Goal: Obtain resource: Download file/media

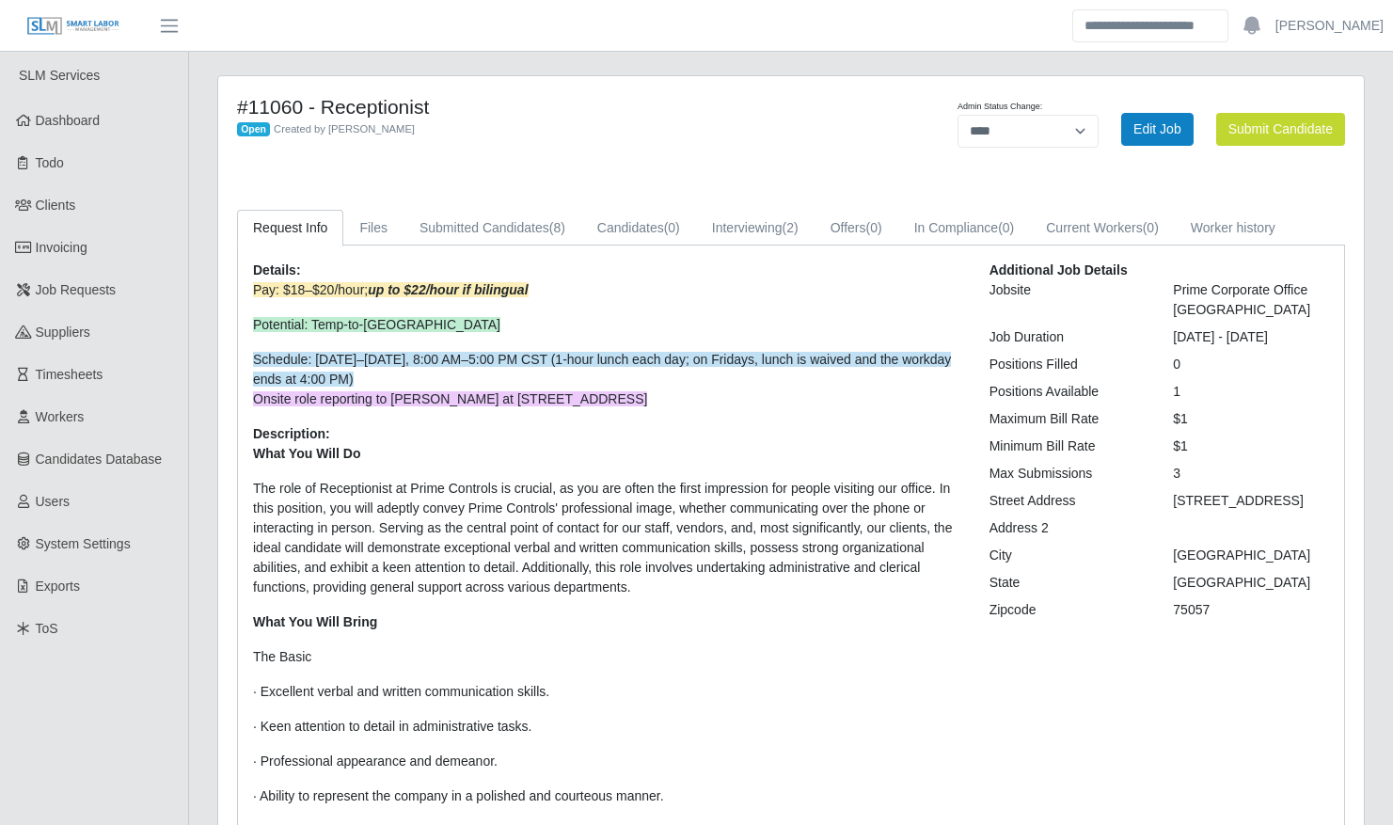
select select "****"
click at [45, 414] on span "Workers" at bounding box center [60, 416] width 49 height 15
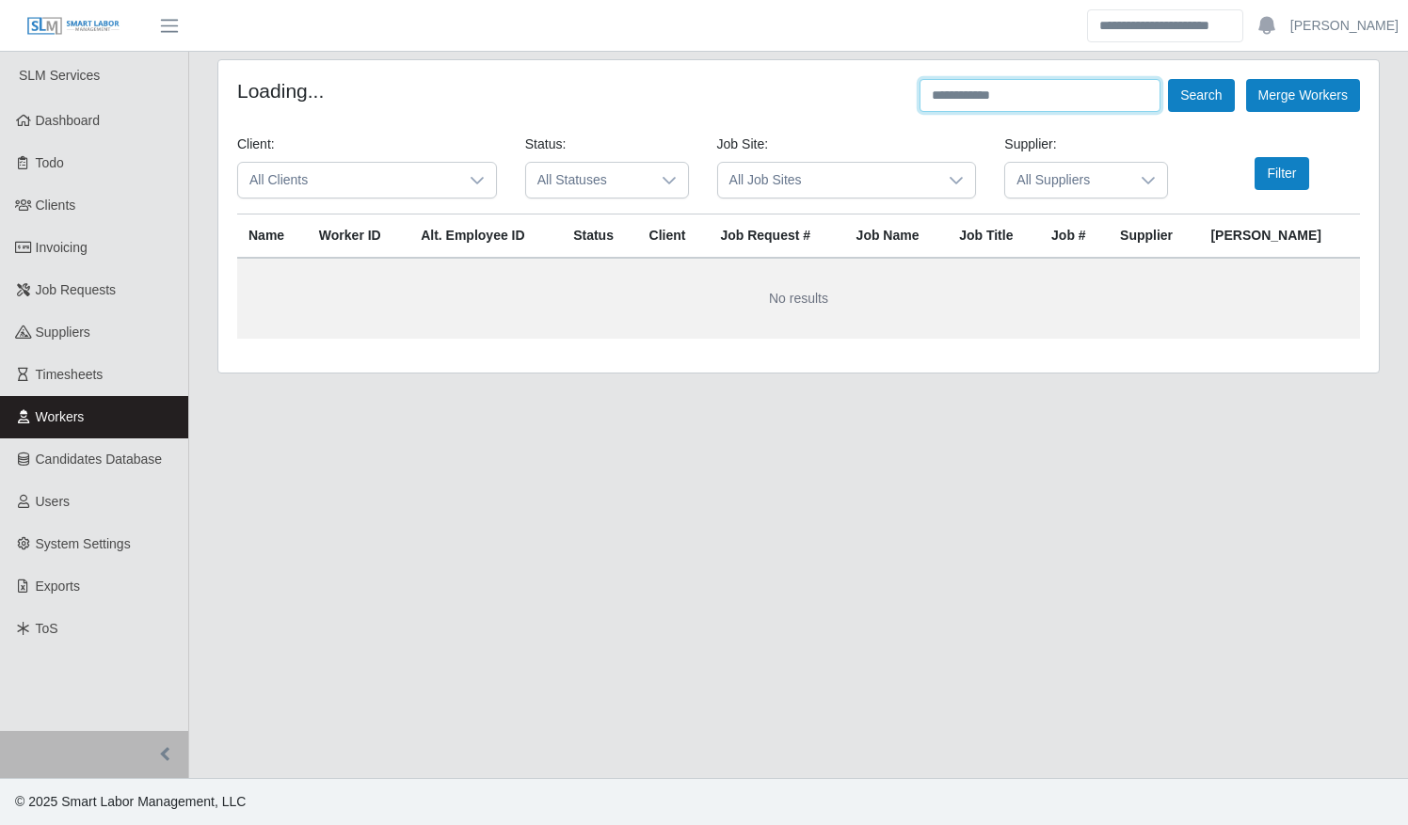
click at [1006, 88] on input "text" at bounding box center [1039, 95] width 241 height 33
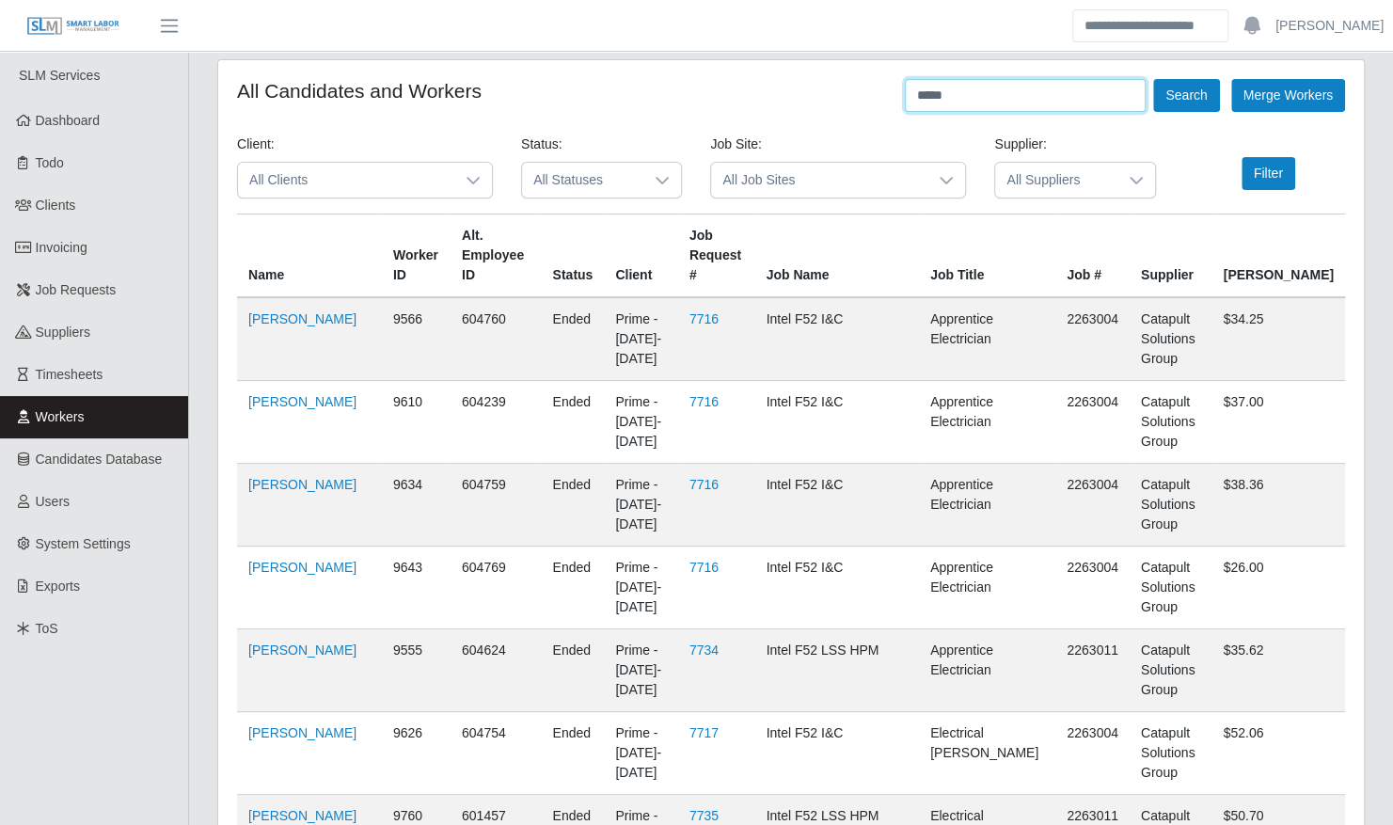
type input "*****"
click at [1154, 79] on button "Search" at bounding box center [1187, 95] width 66 height 33
click at [1258, 168] on button "Filter" at bounding box center [1269, 173] width 54 height 33
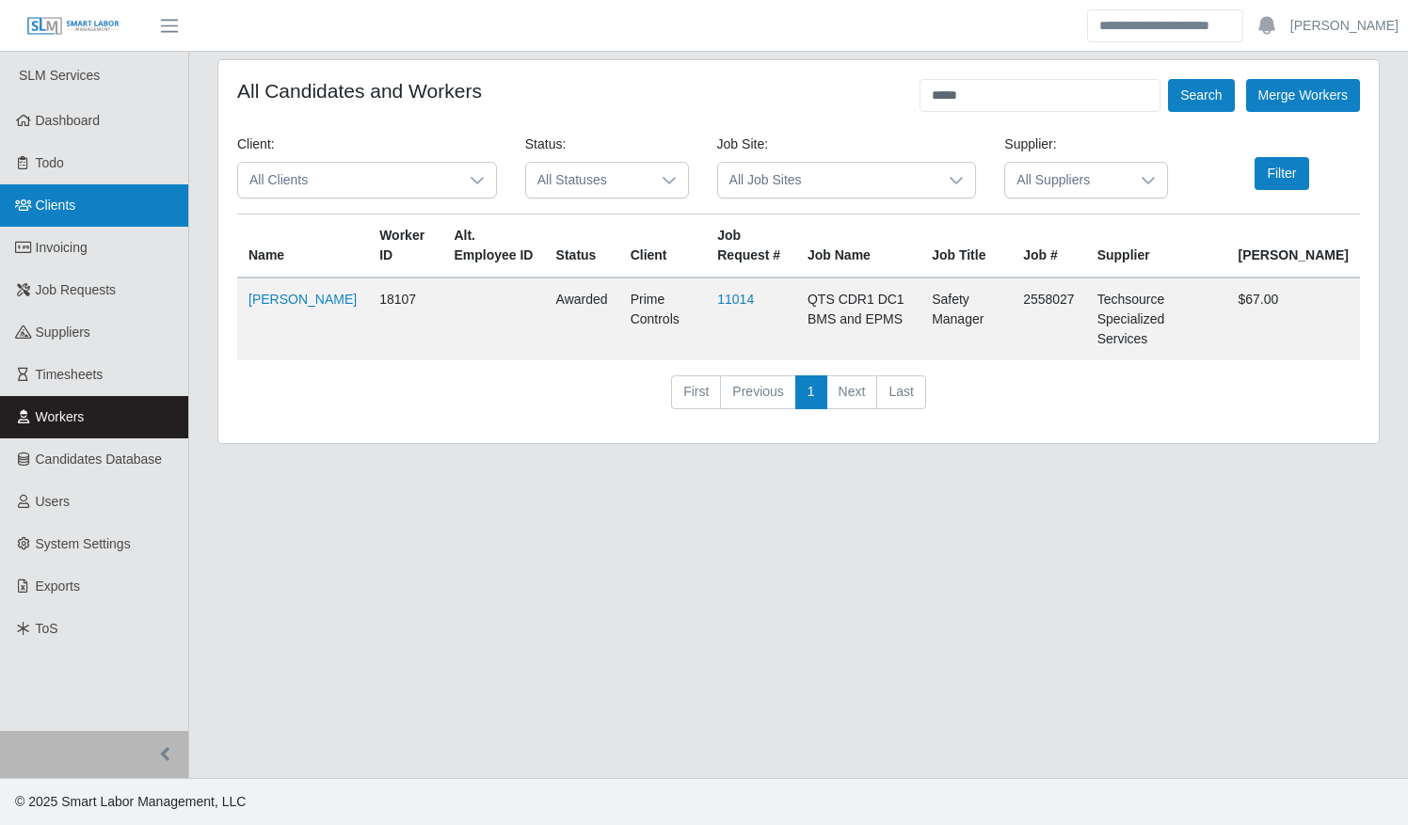
click at [55, 208] on span "Clients" at bounding box center [56, 205] width 40 height 15
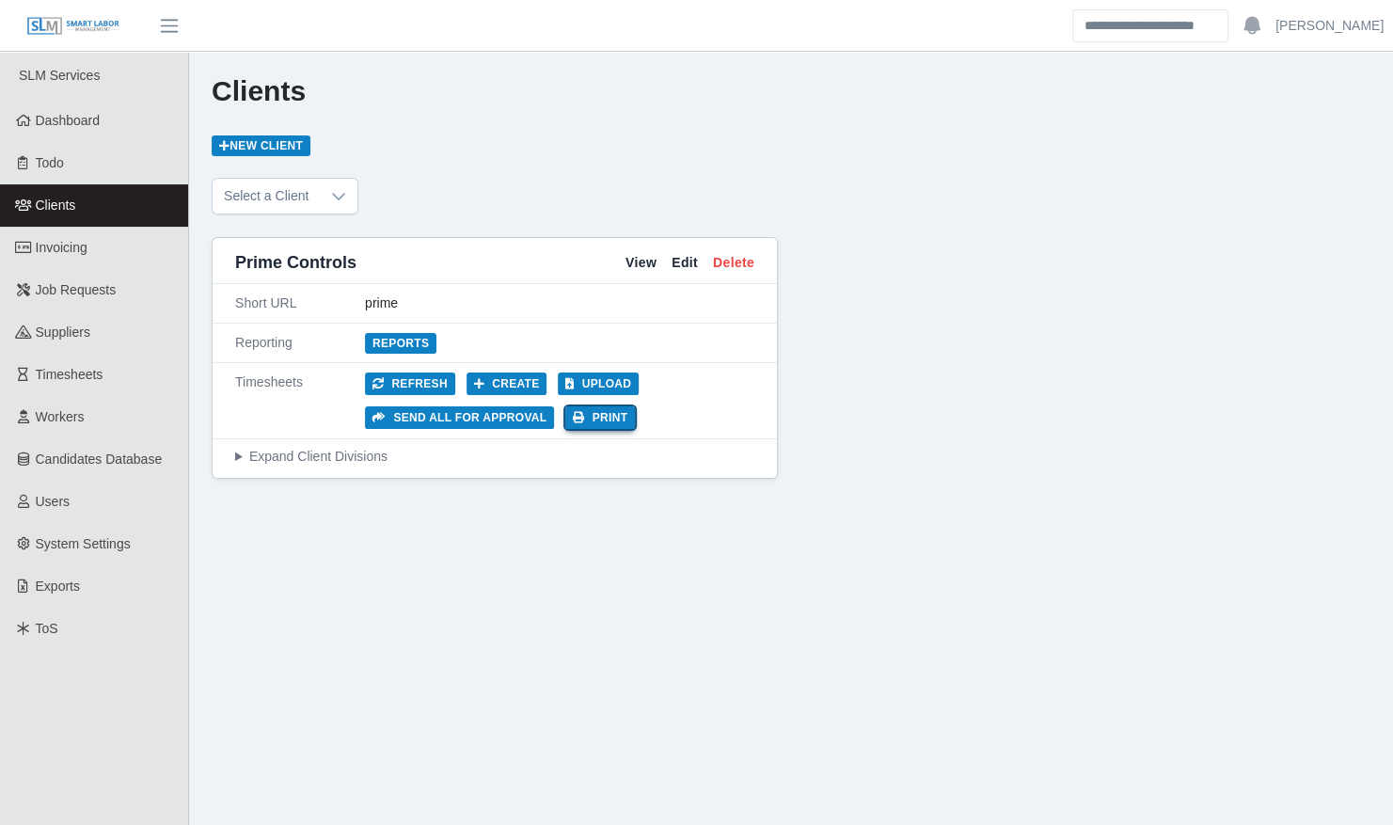
click at [586, 417] on button "Print" at bounding box center [600, 417] width 70 height 23
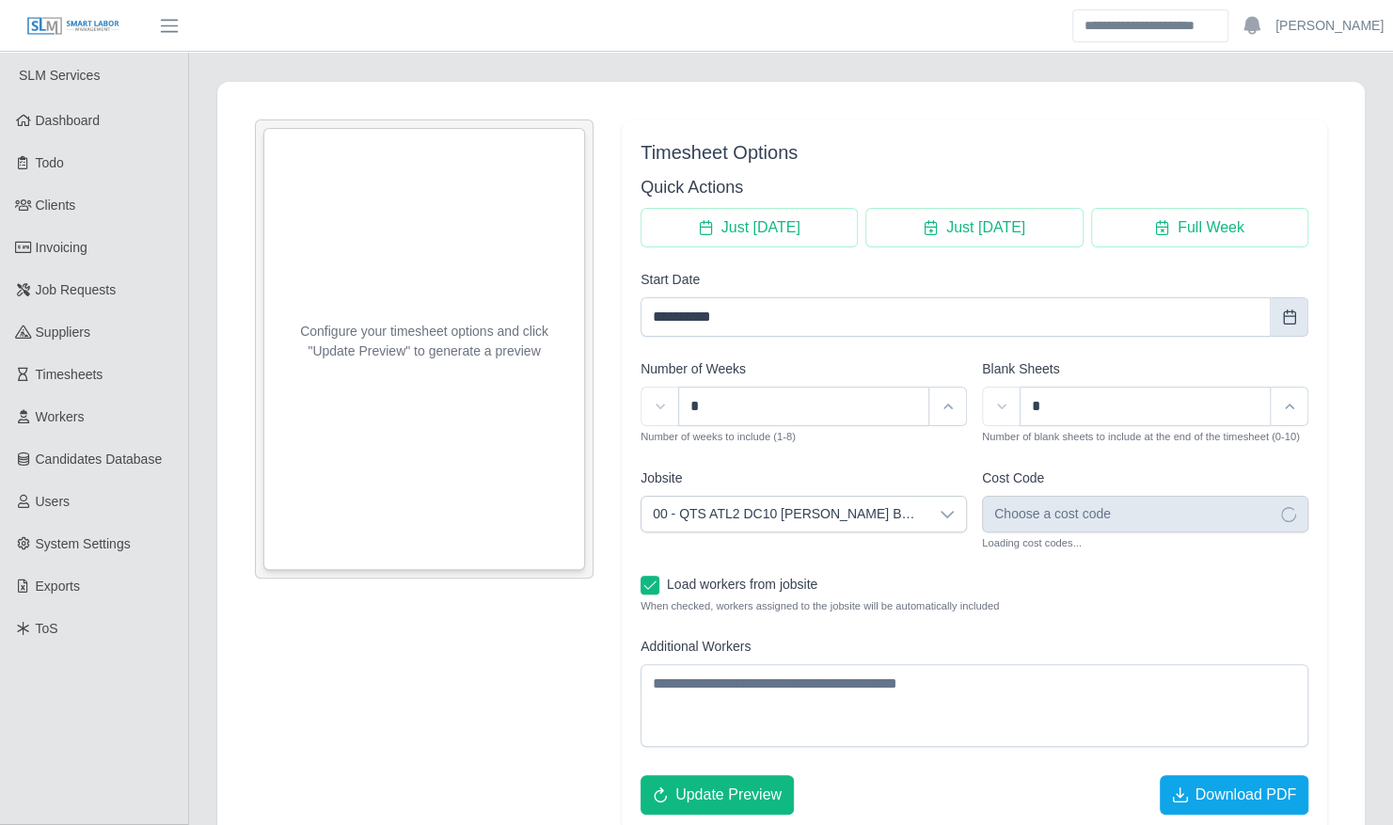
click at [1282, 312] on icon "Choose Date" at bounding box center [1289, 317] width 15 height 15
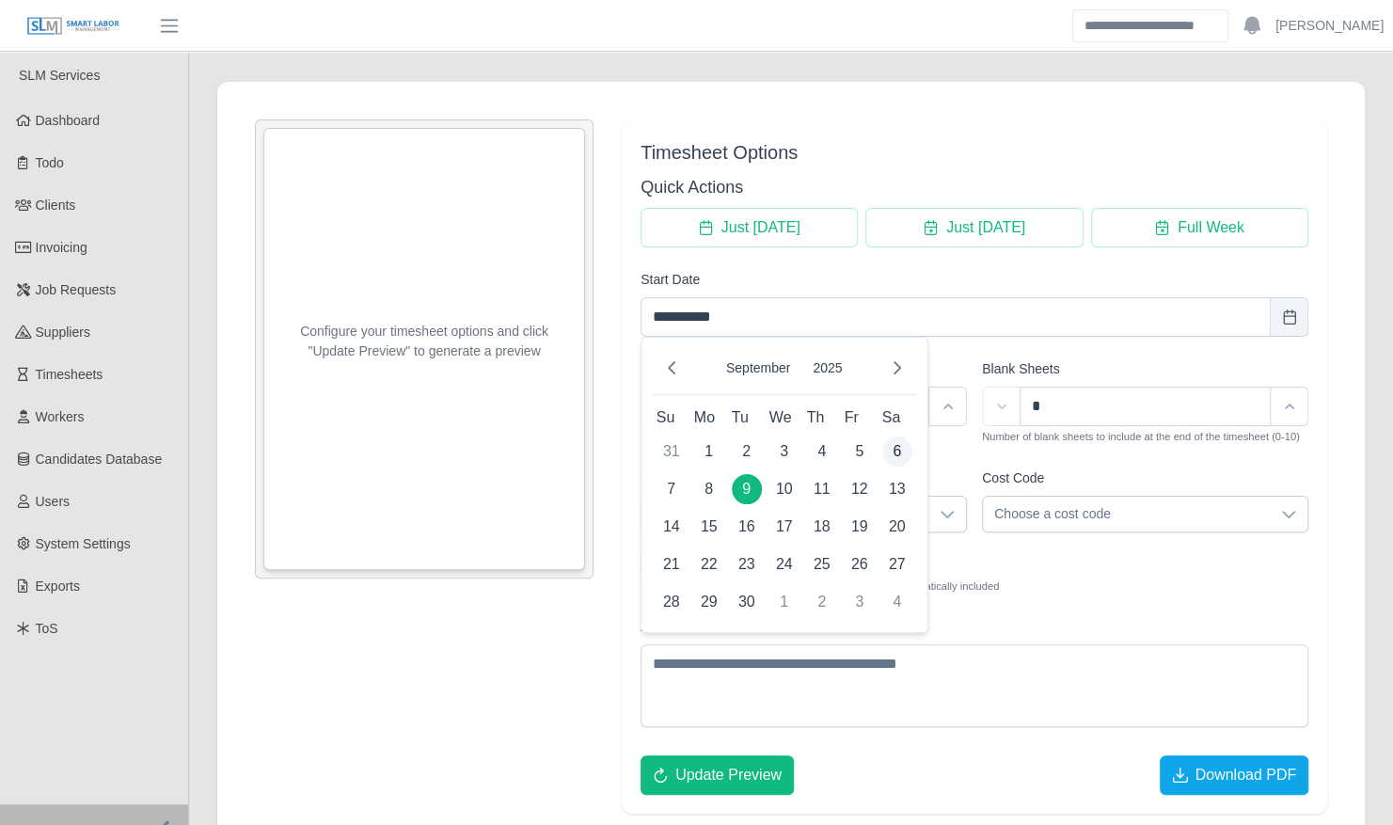
click at [894, 450] on span "6" at bounding box center [898, 452] width 30 height 30
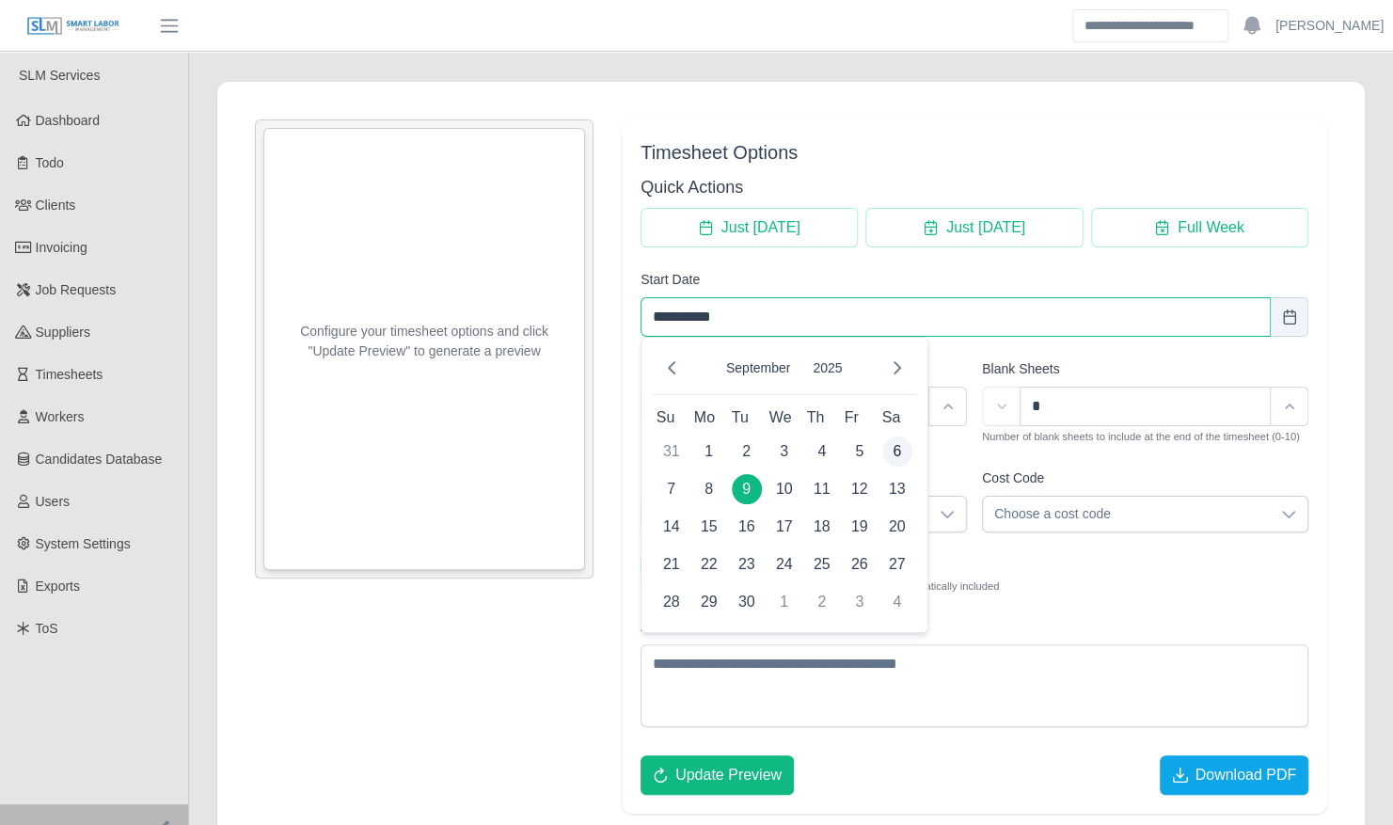
type input "**********"
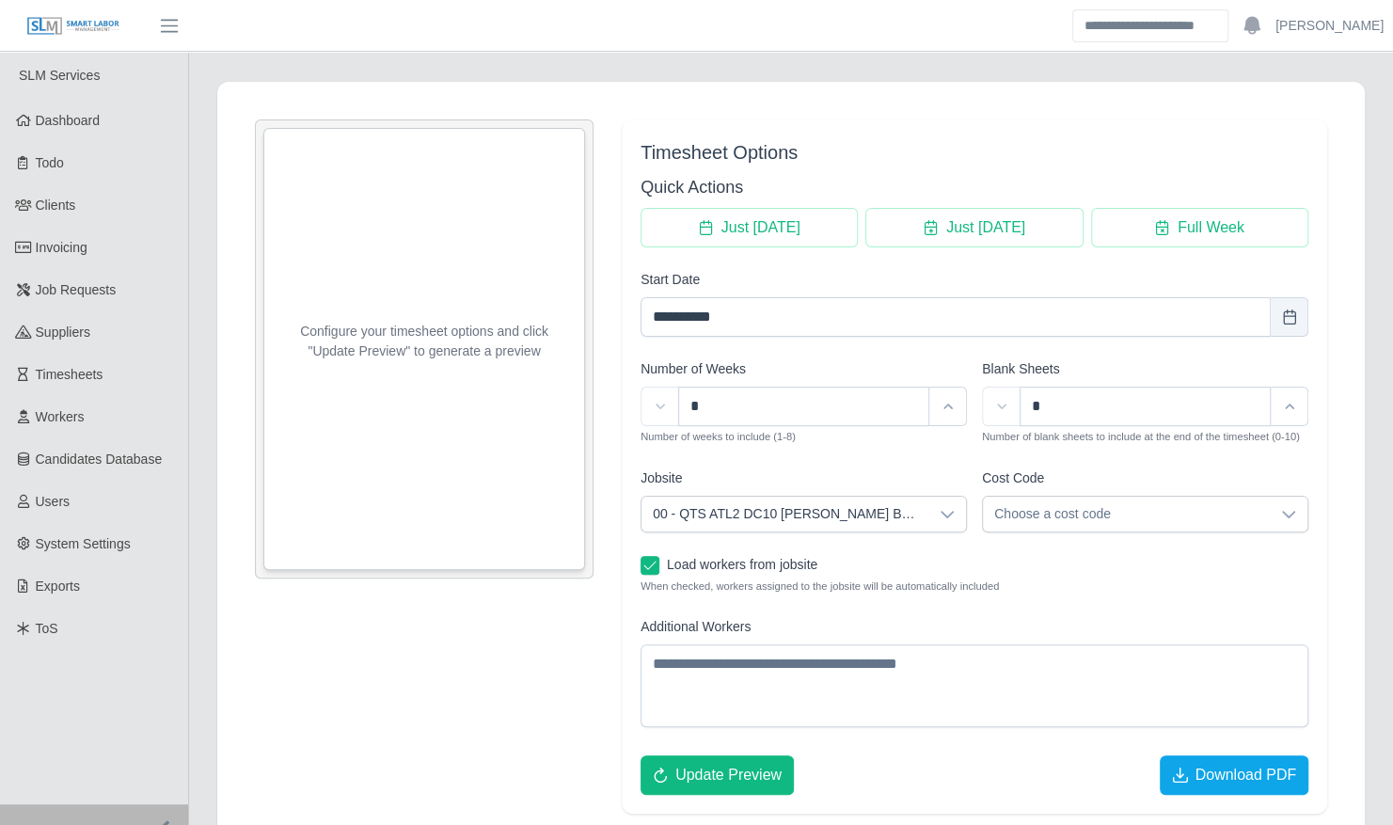
click at [948, 516] on icon at bounding box center [947, 514] width 15 height 15
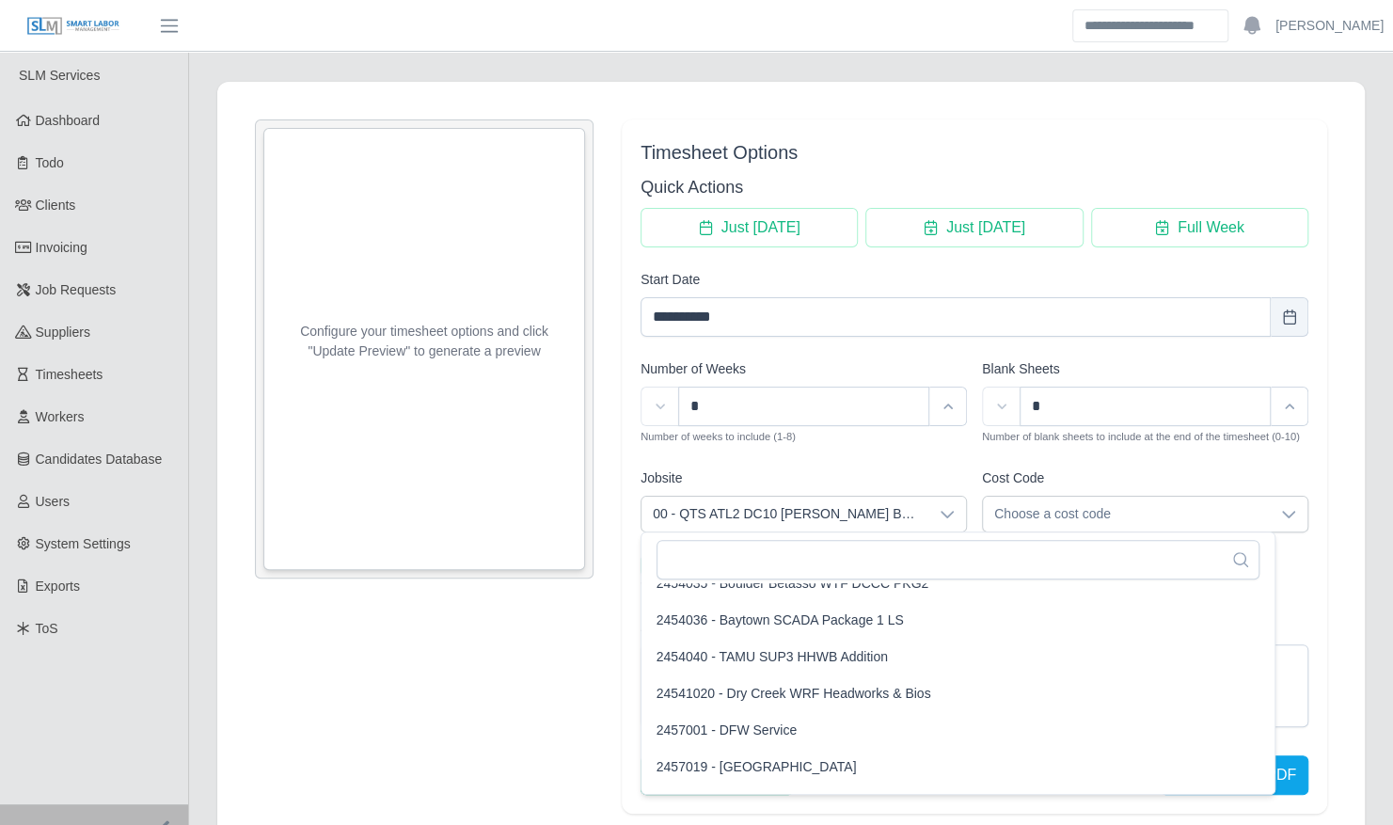
scroll to position [7024, 0]
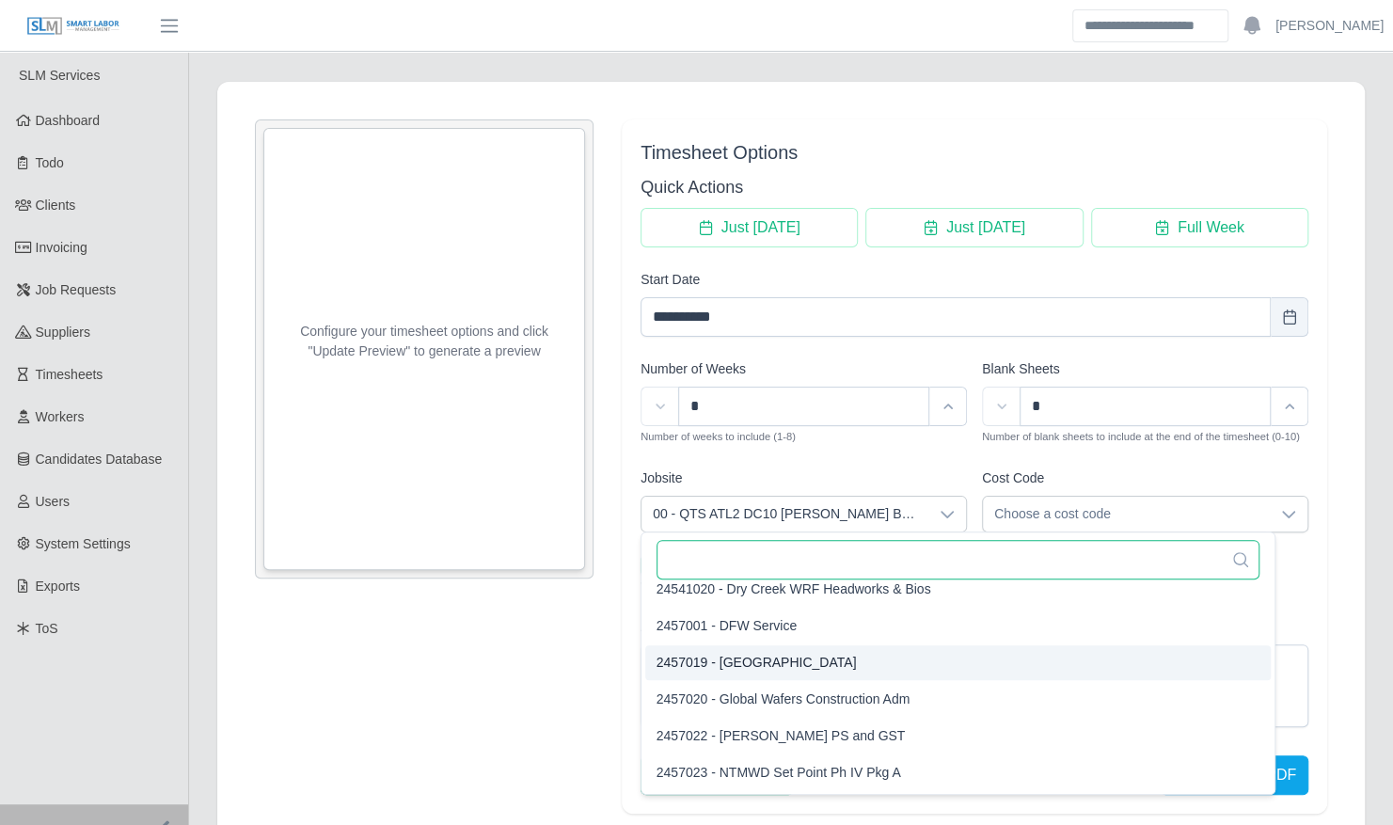
click at [985, 565] on input "text" at bounding box center [958, 560] width 603 height 40
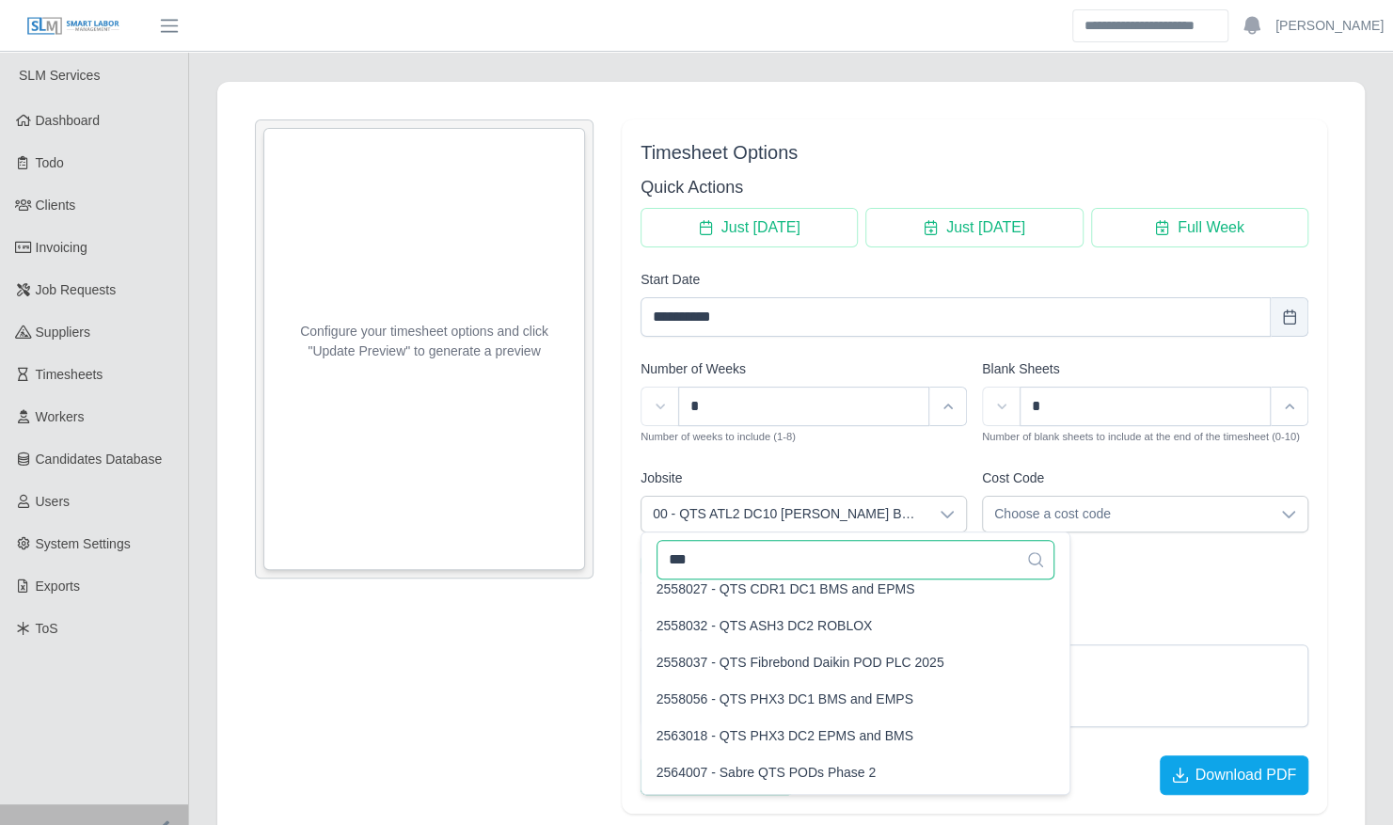
scroll to position [848, 0]
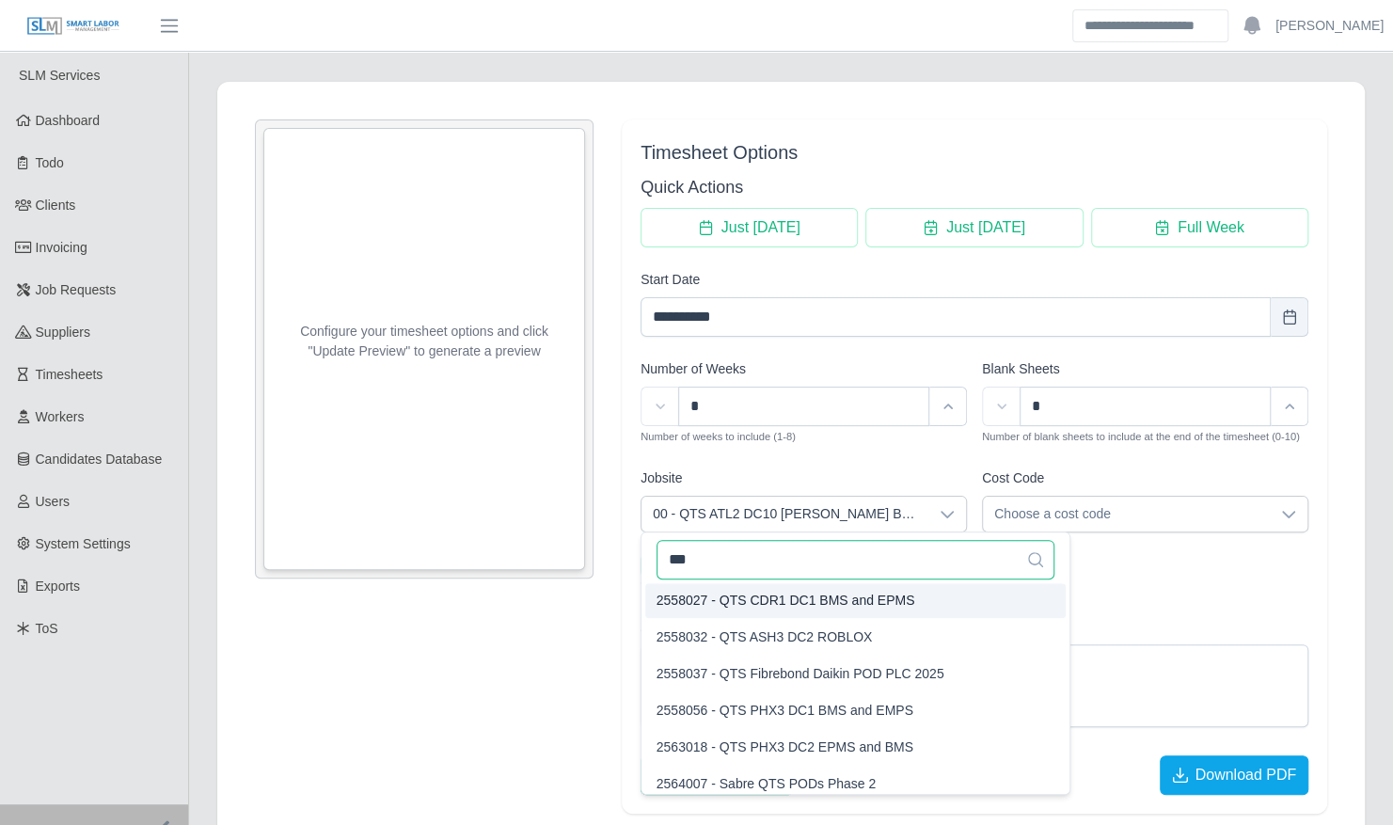
type input "***"
click at [860, 600] on span "2558027 - QTS CDR1 DC1 BMS and EPMS" at bounding box center [786, 601] width 259 height 20
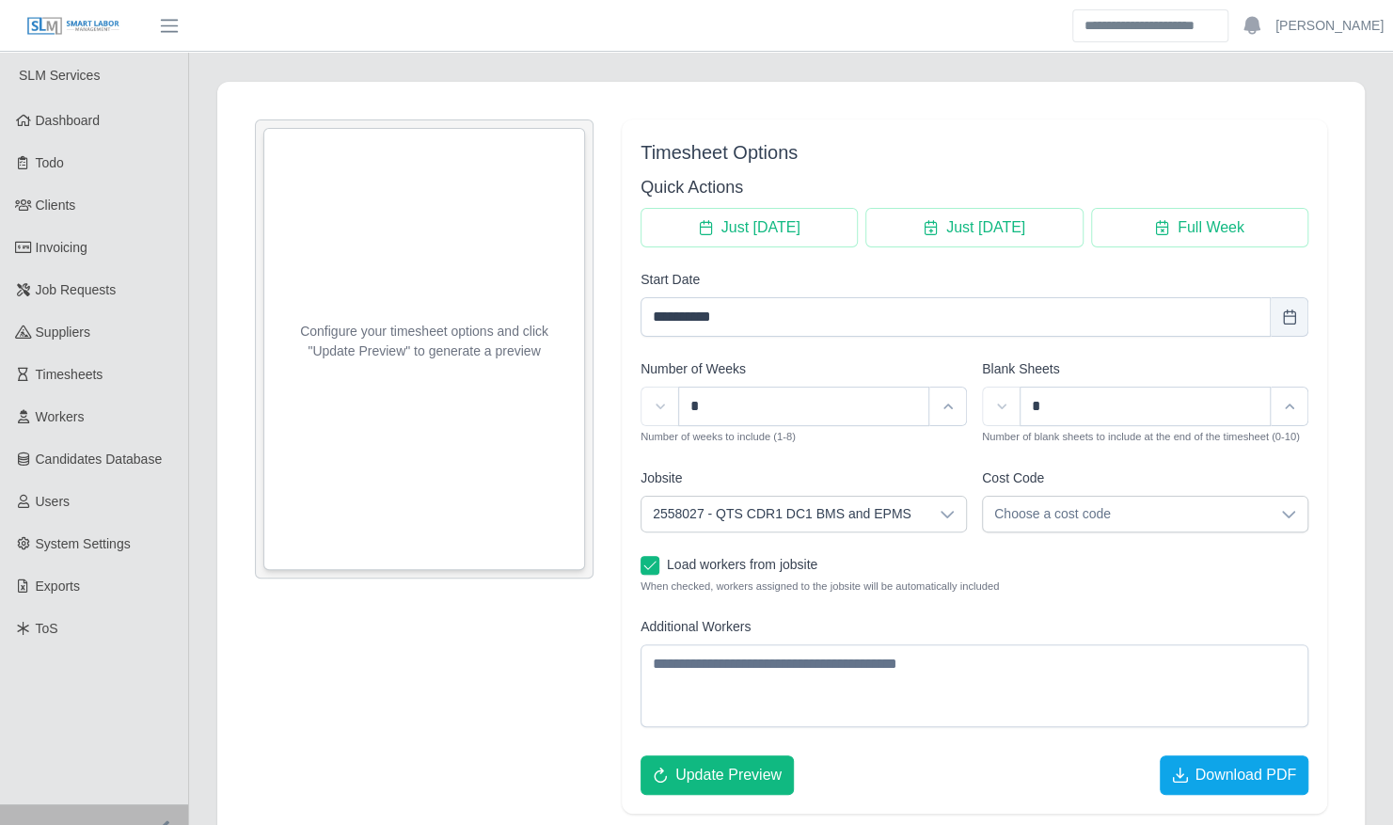
click at [1110, 506] on span "Choose a cost code" at bounding box center [1126, 514] width 287 height 35
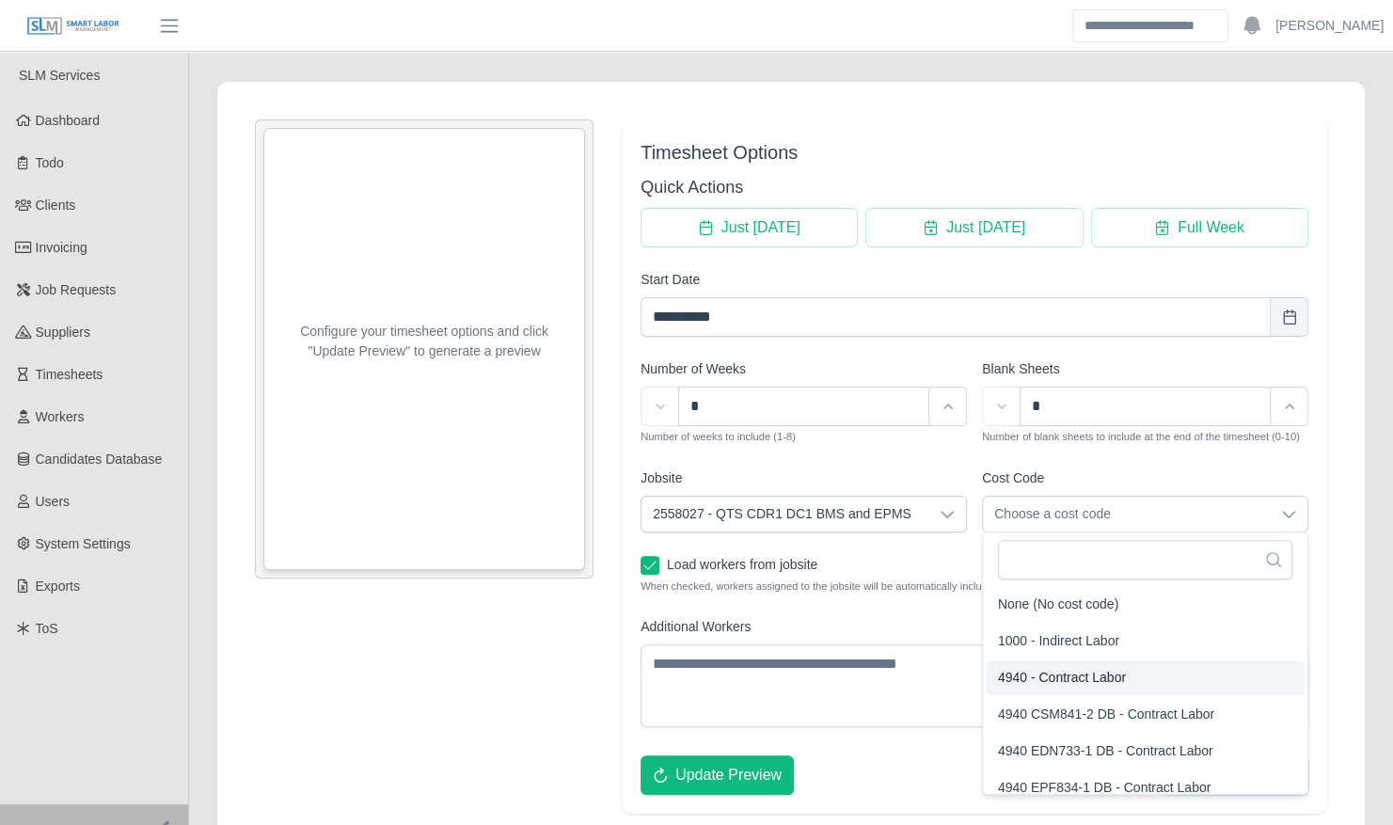
click at [1099, 678] on span "4940 - Contract Labor" at bounding box center [1062, 678] width 128 height 20
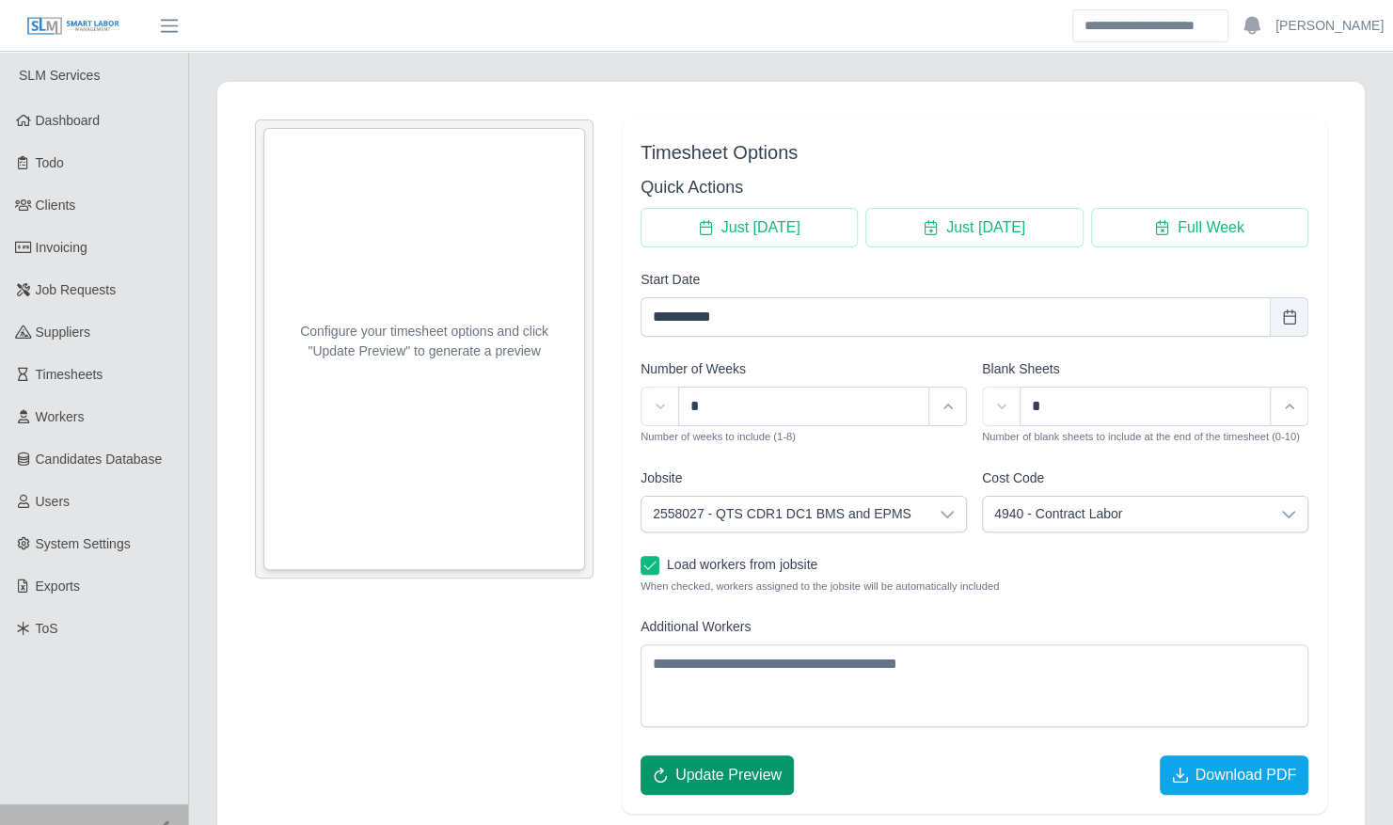
click at [736, 775] on span "Update Preview" at bounding box center [729, 775] width 106 height 23
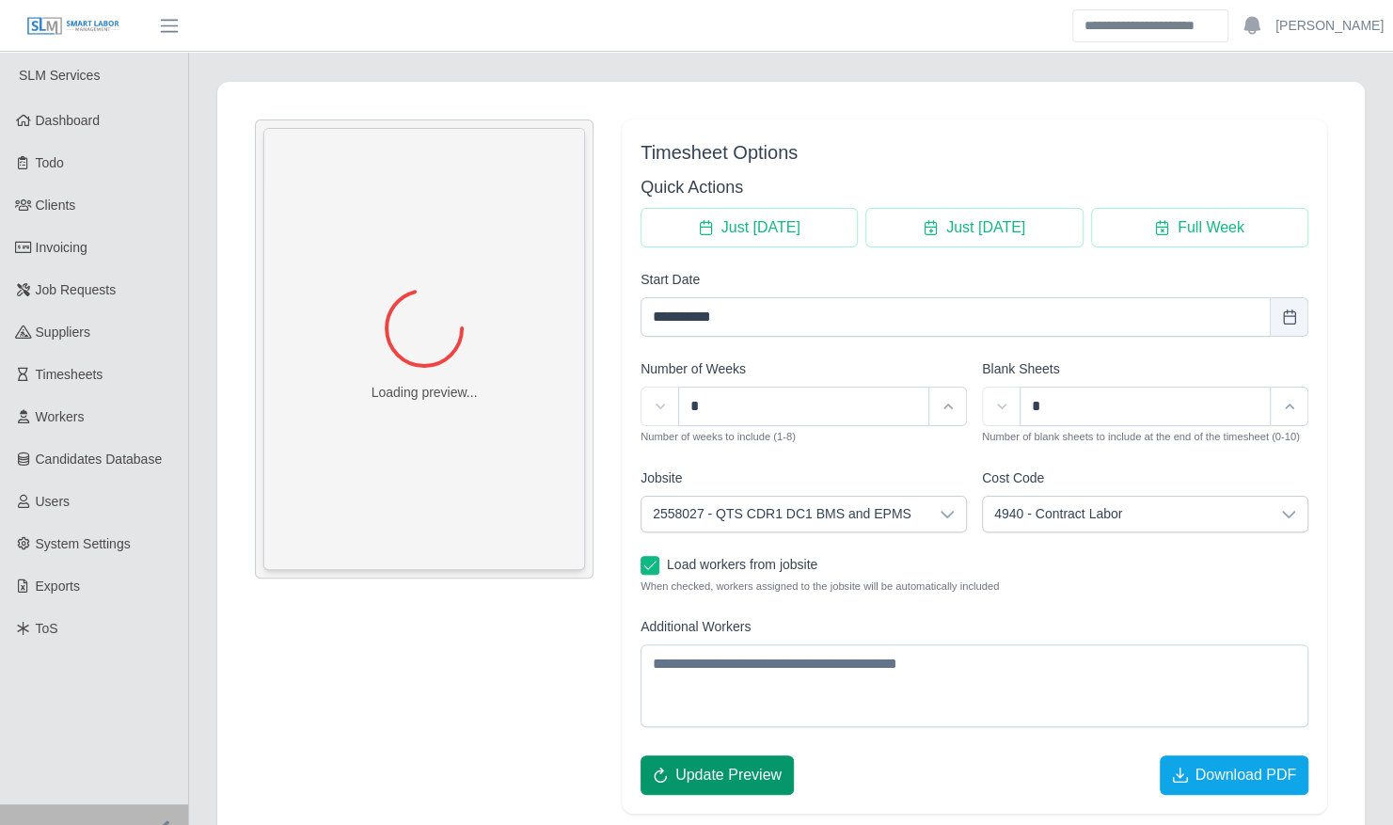
scroll to position [0, 0]
click at [947, 512] on icon at bounding box center [947, 514] width 15 height 15
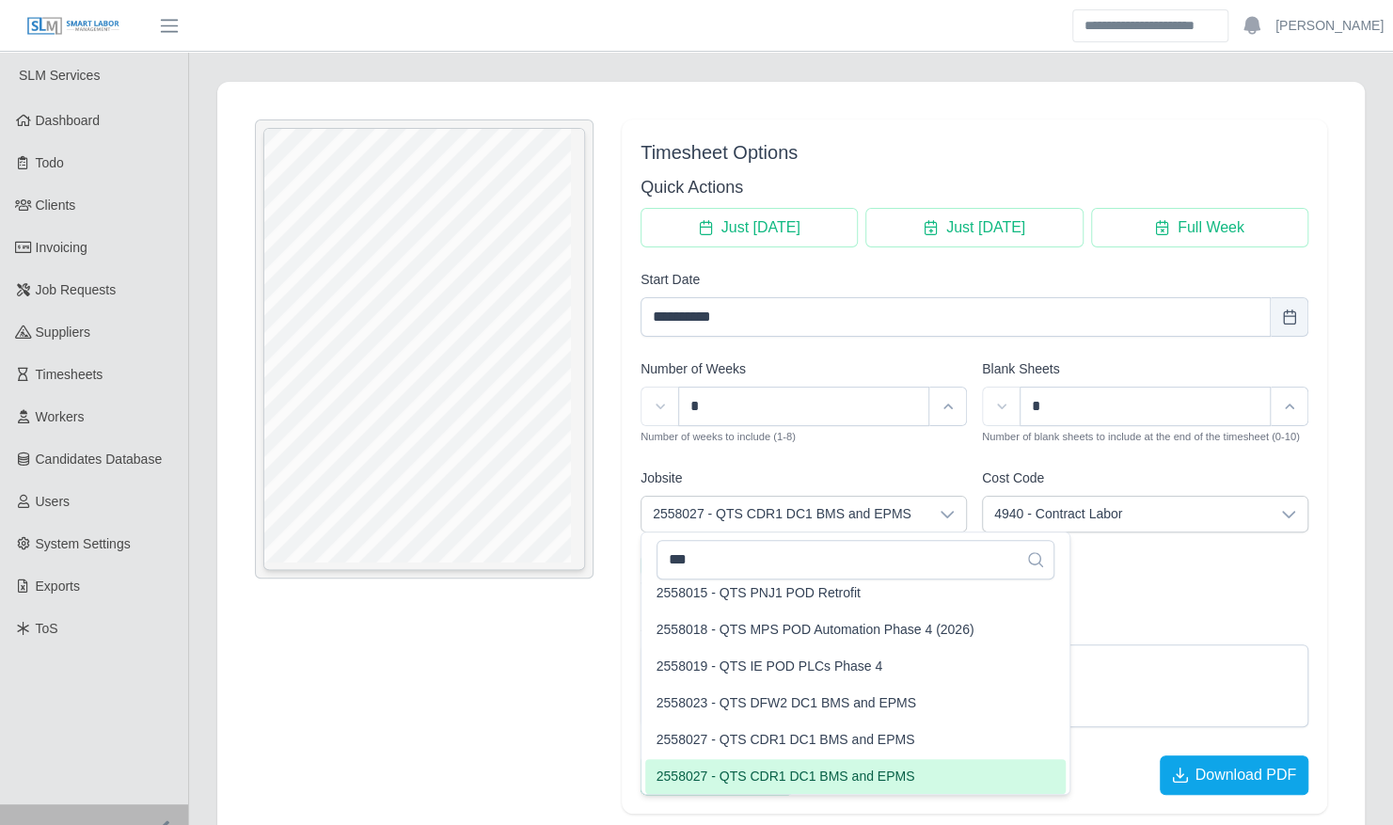
scroll to position [664, 0]
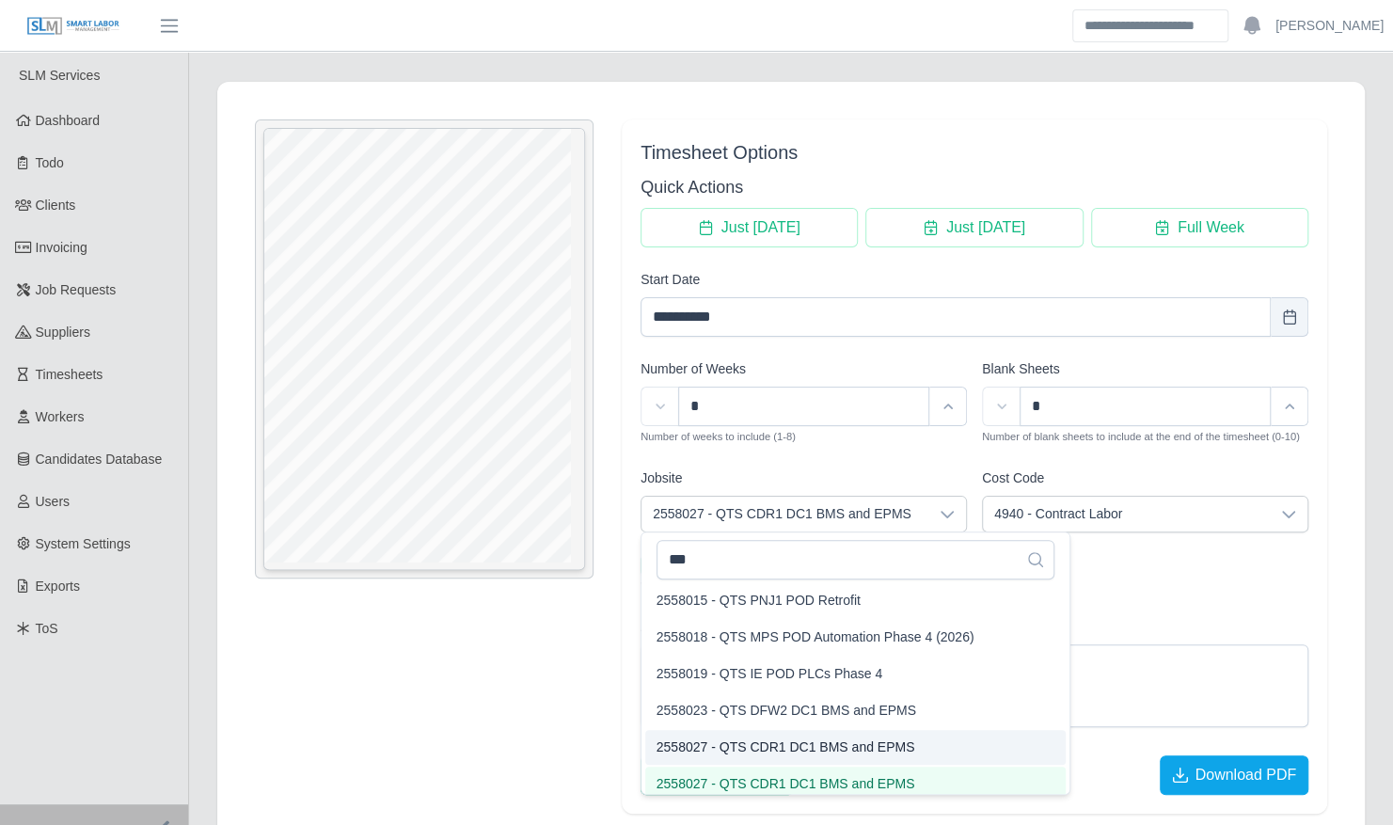
click at [833, 745] on span "2558027 - QTS CDR1 DC1 BMS and EPMS" at bounding box center [786, 748] width 259 height 20
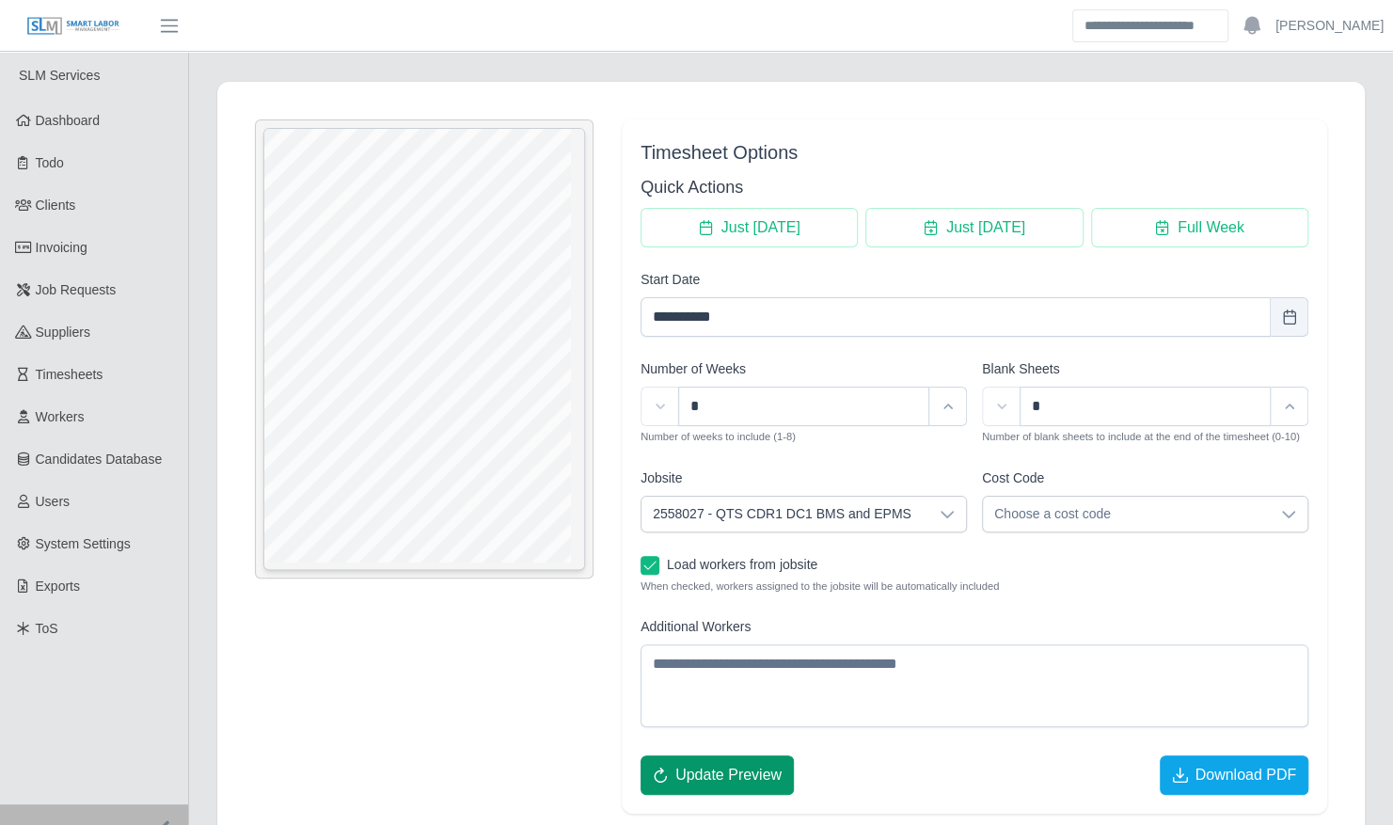
click at [748, 773] on span "Update Preview" at bounding box center [729, 775] width 106 height 23
click at [1058, 501] on span "Choose a cost code" at bounding box center [1126, 514] width 287 height 35
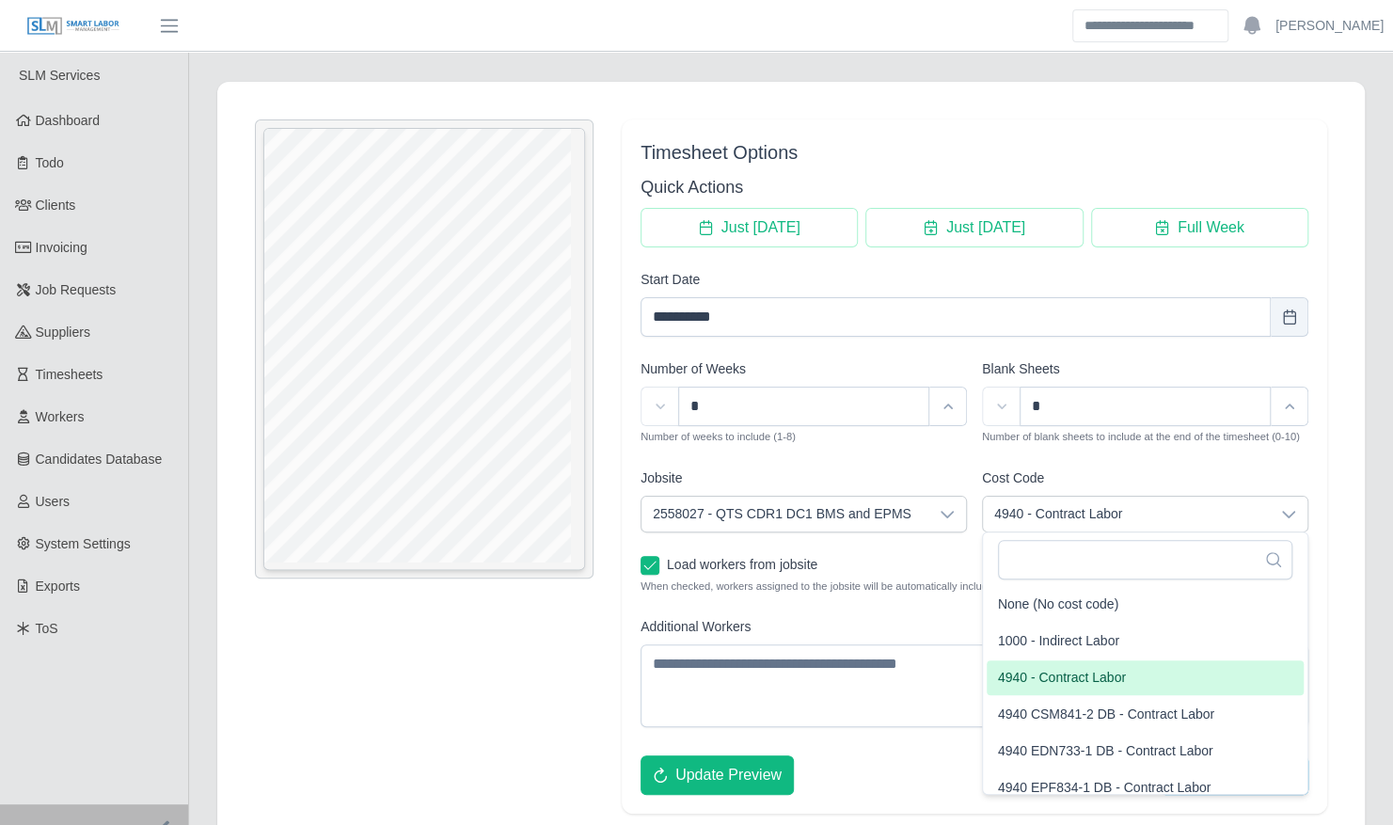
click at [1033, 668] on span "4940 - Contract Labor" at bounding box center [1062, 678] width 128 height 20
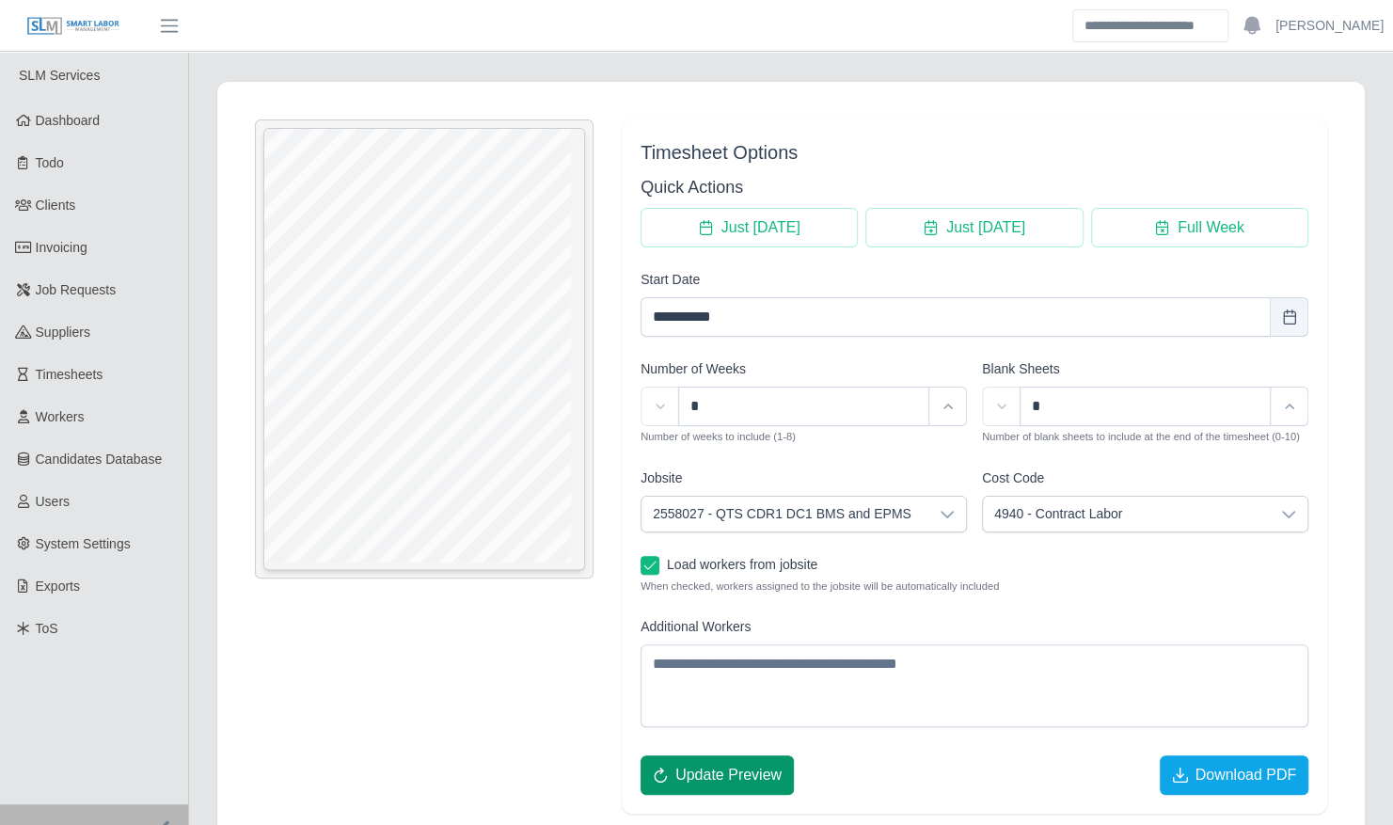
click at [713, 785] on button "Update Preview" at bounding box center [717, 776] width 153 height 40
click at [1281, 766] on span "Download PDF" at bounding box center [1246, 775] width 102 height 23
